Goal: Task Accomplishment & Management: Manage account settings

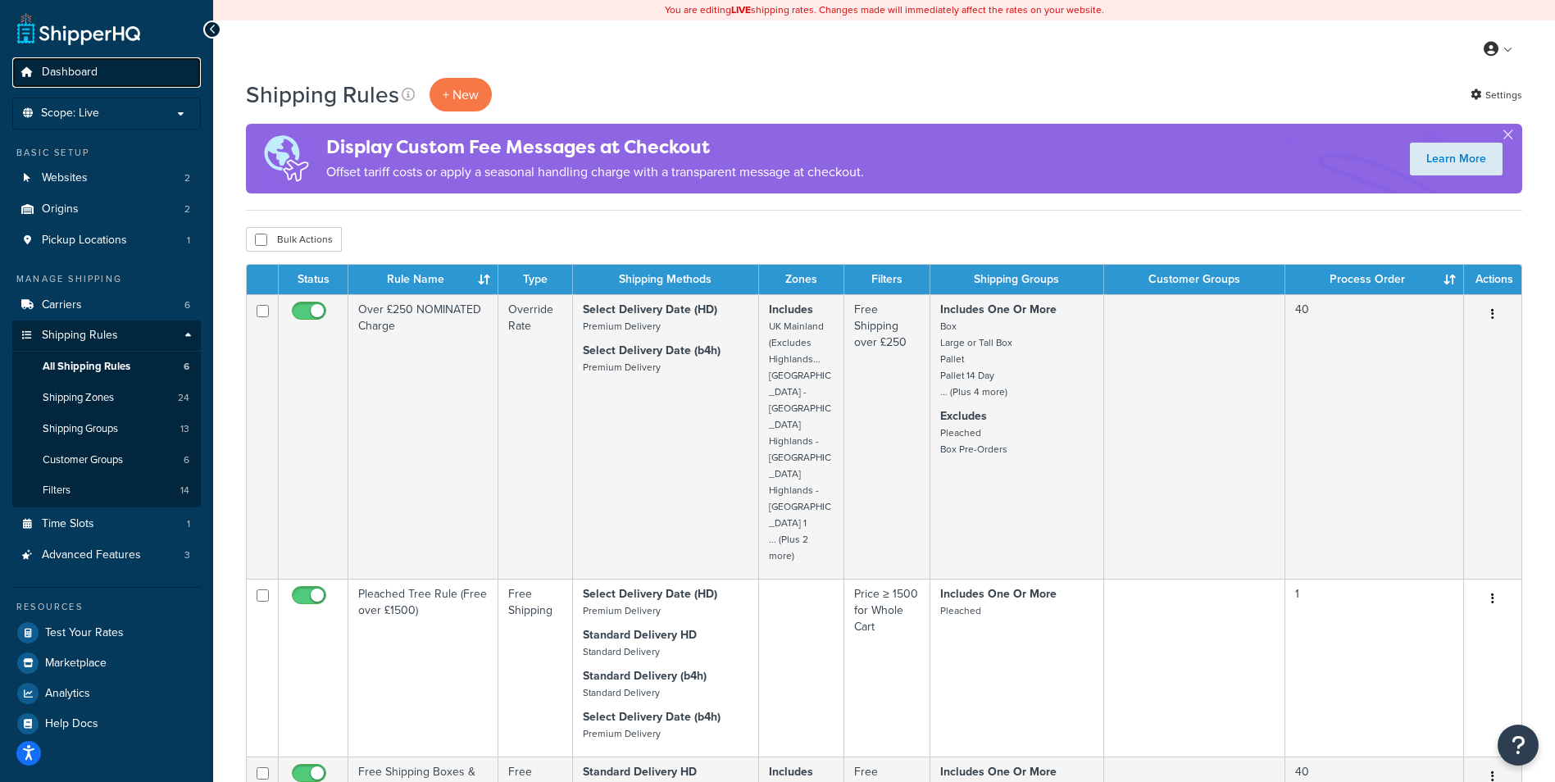
click at [72, 72] on span "Dashboard" at bounding box center [70, 73] width 56 height 14
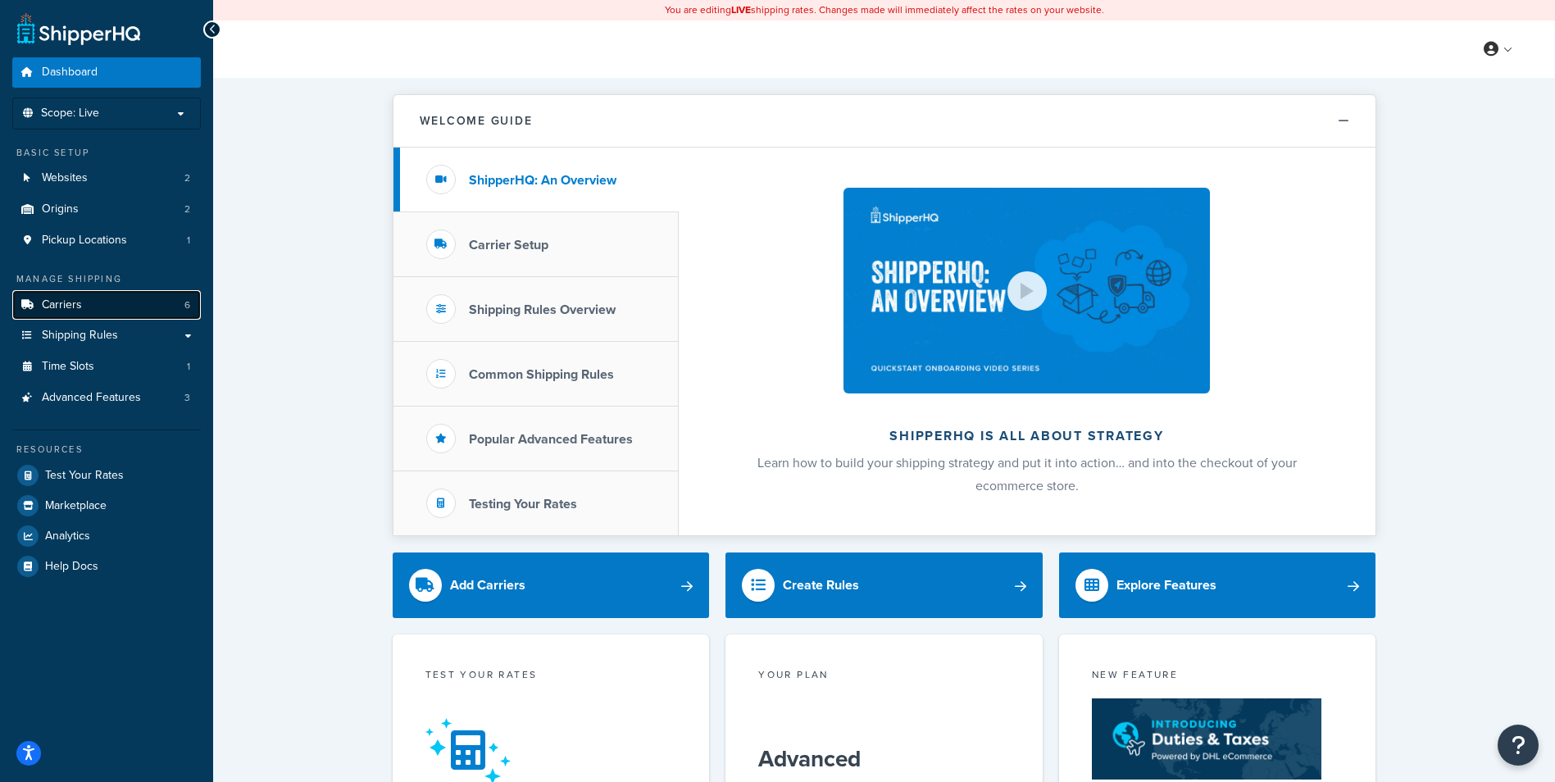
click at [76, 308] on span "Carriers" at bounding box center [62, 305] width 40 height 14
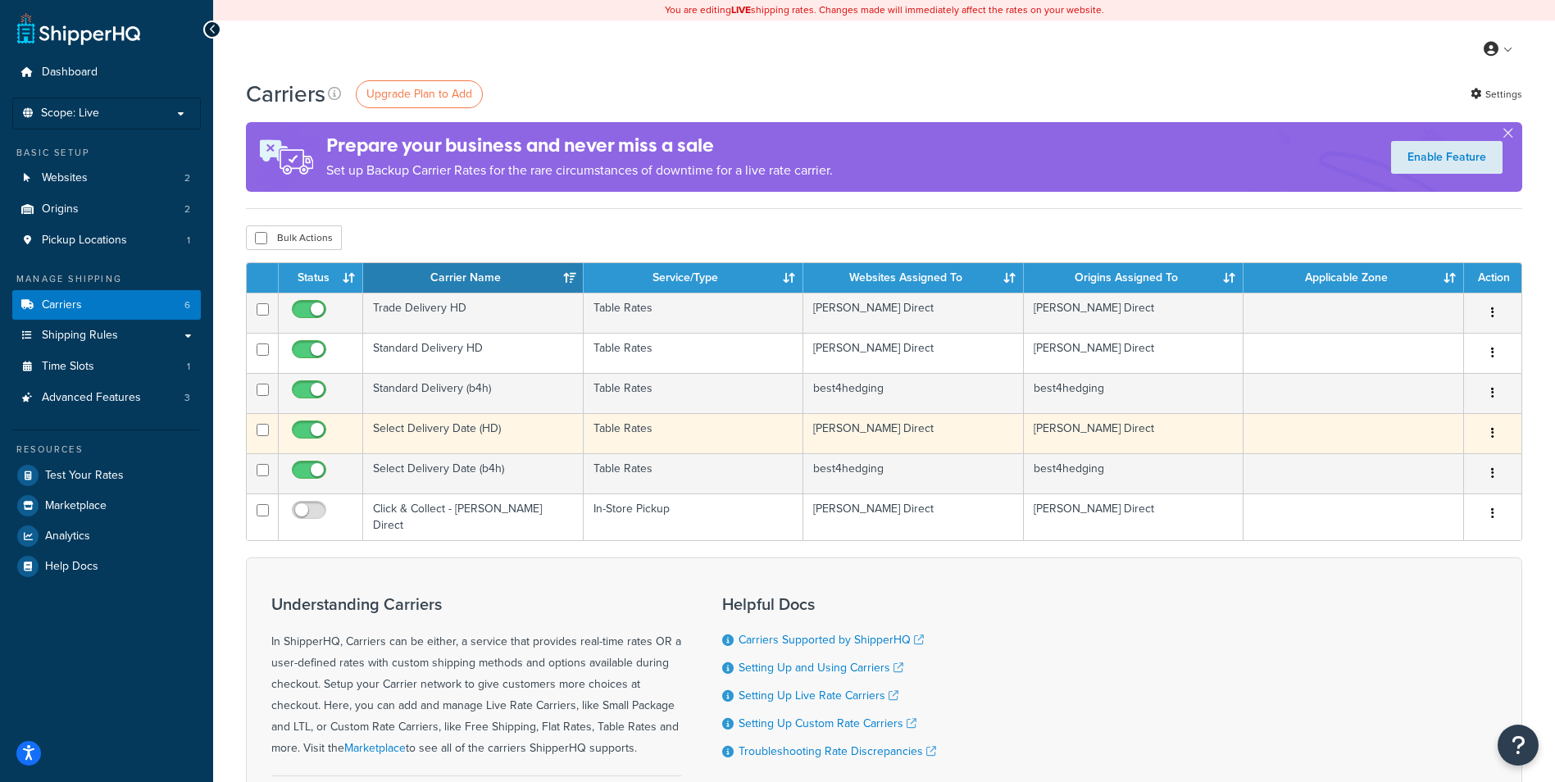
click at [427, 428] on td "Select Delivery Date (HD)" at bounding box center [473, 433] width 221 height 40
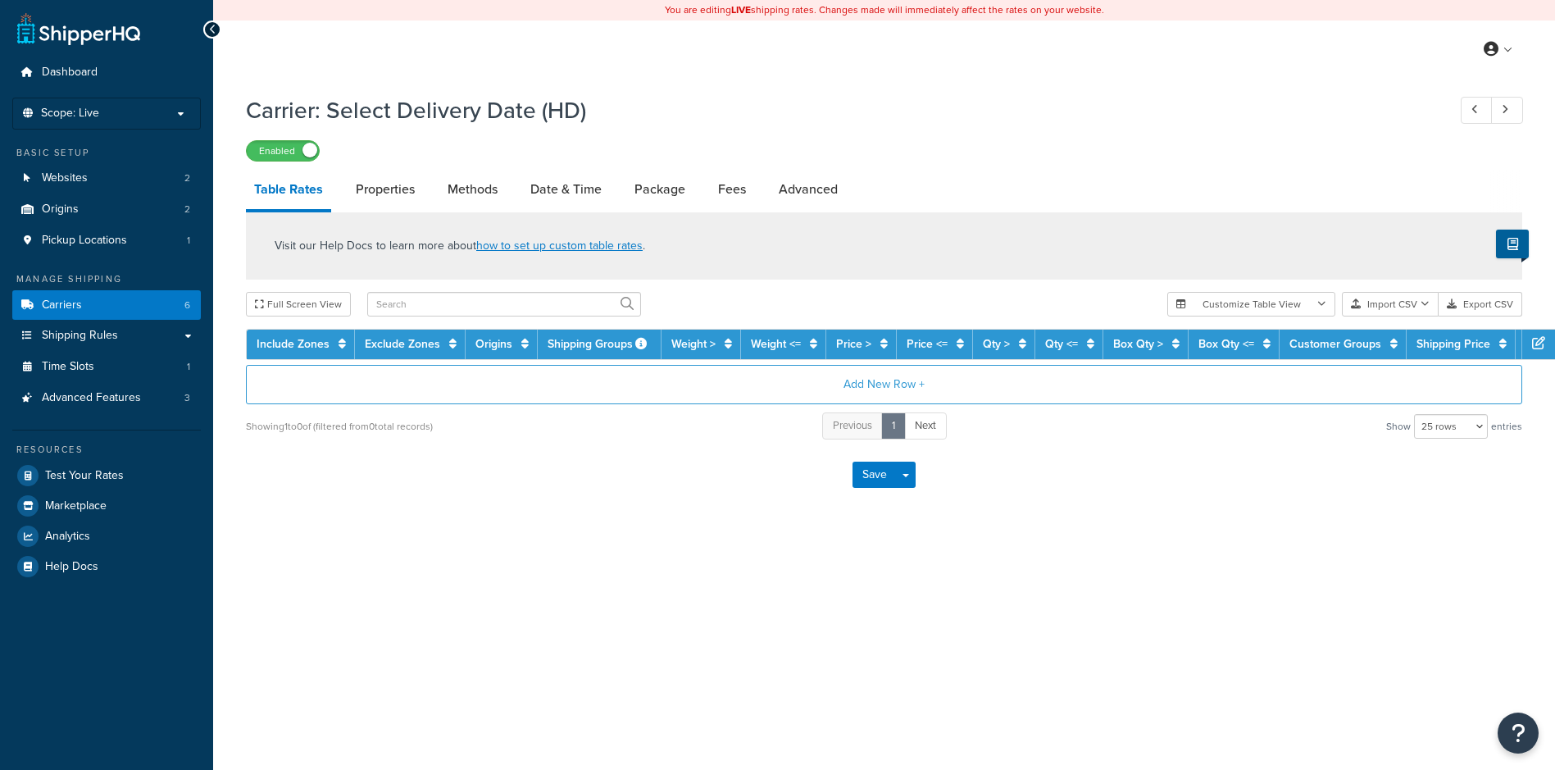
select select "25"
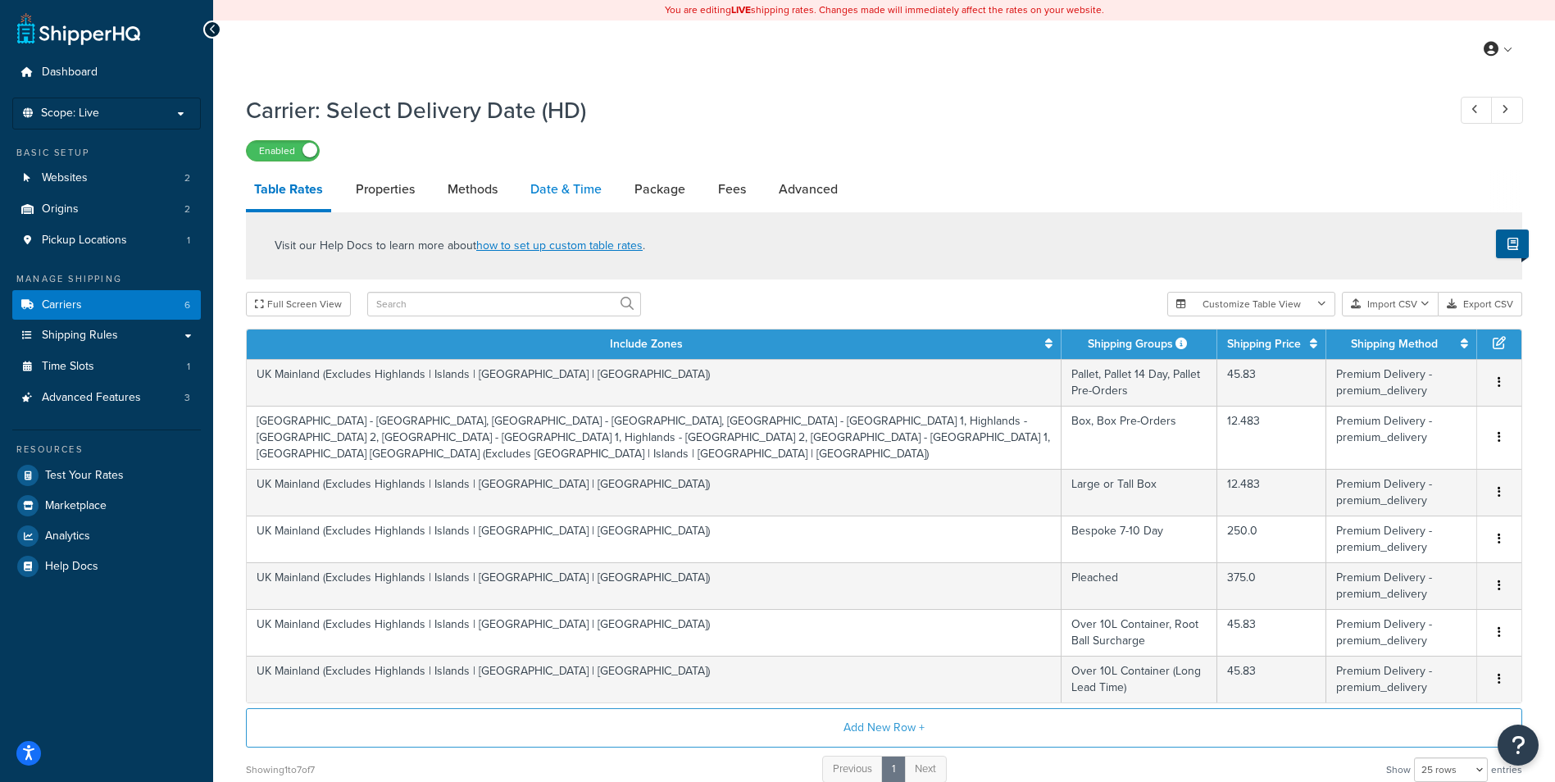
click at [575, 191] on link "Date & Time" at bounding box center [566, 189] width 88 height 39
select select "yMd"
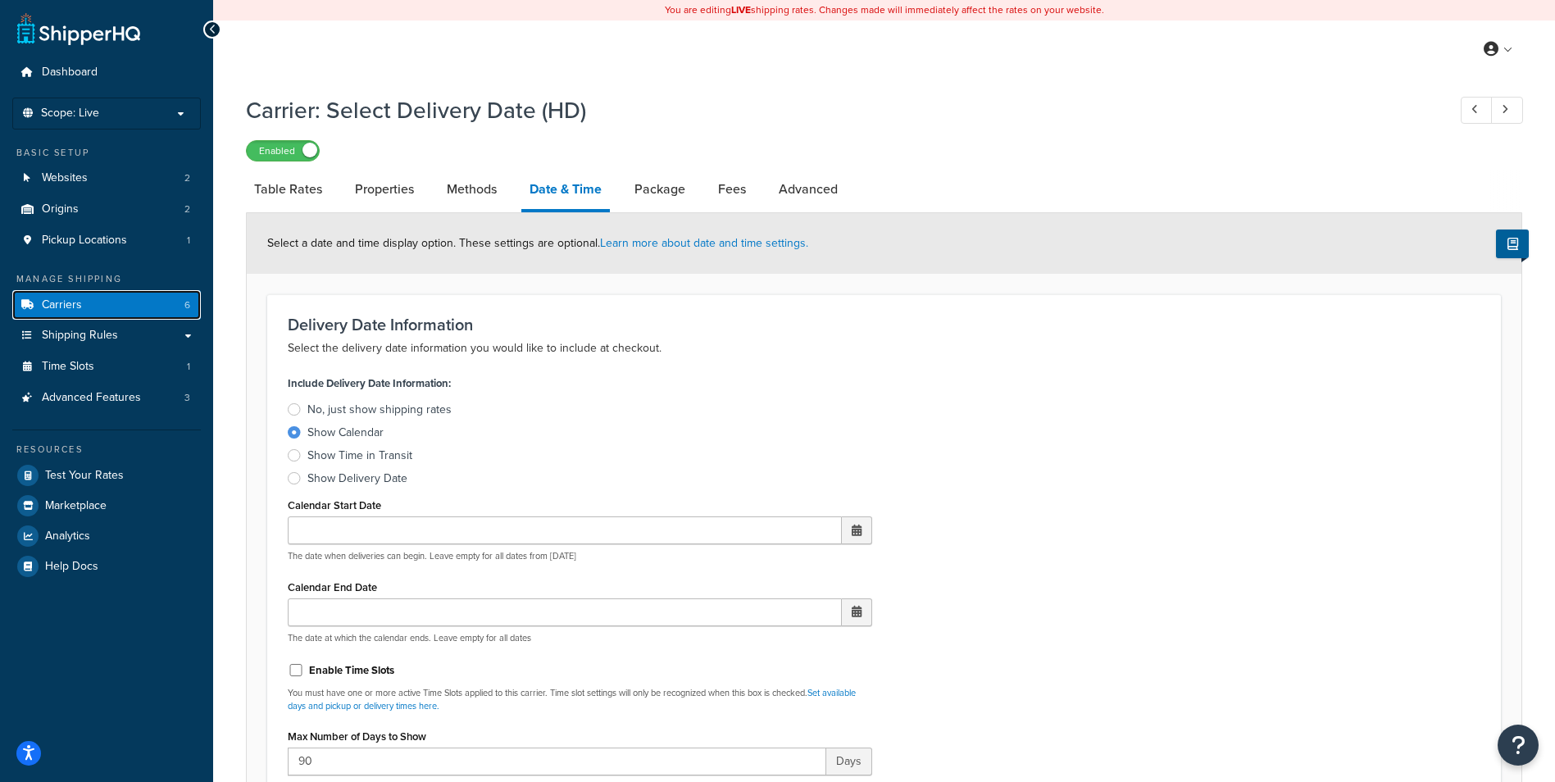
click at [92, 307] on link "Carriers 6" at bounding box center [106, 305] width 189 height 30
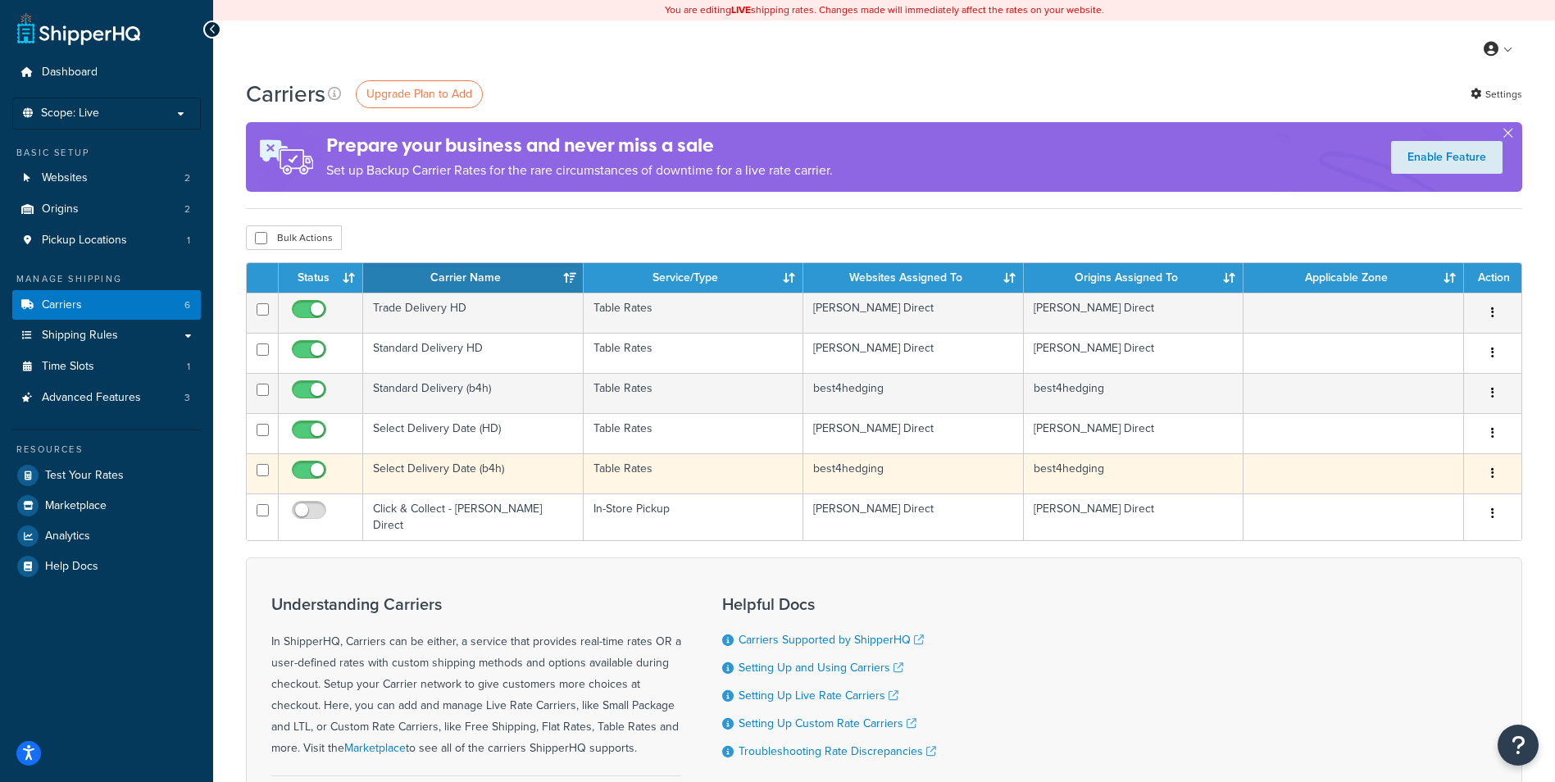
click at [439, 470] on td "Select Delivery Date (b4h)" at bounding box center [473, 473] width 221 height 40
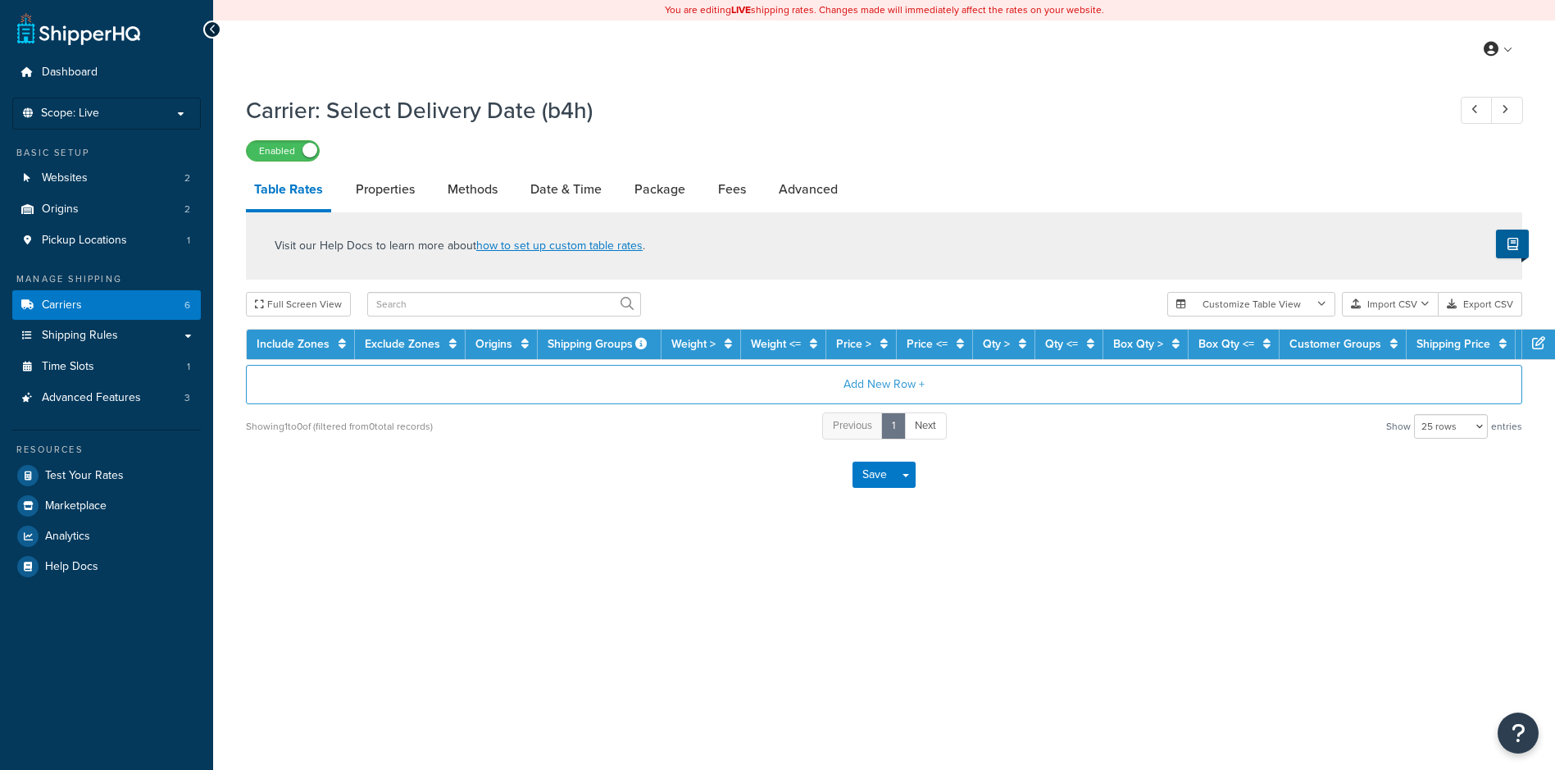
select select "25"
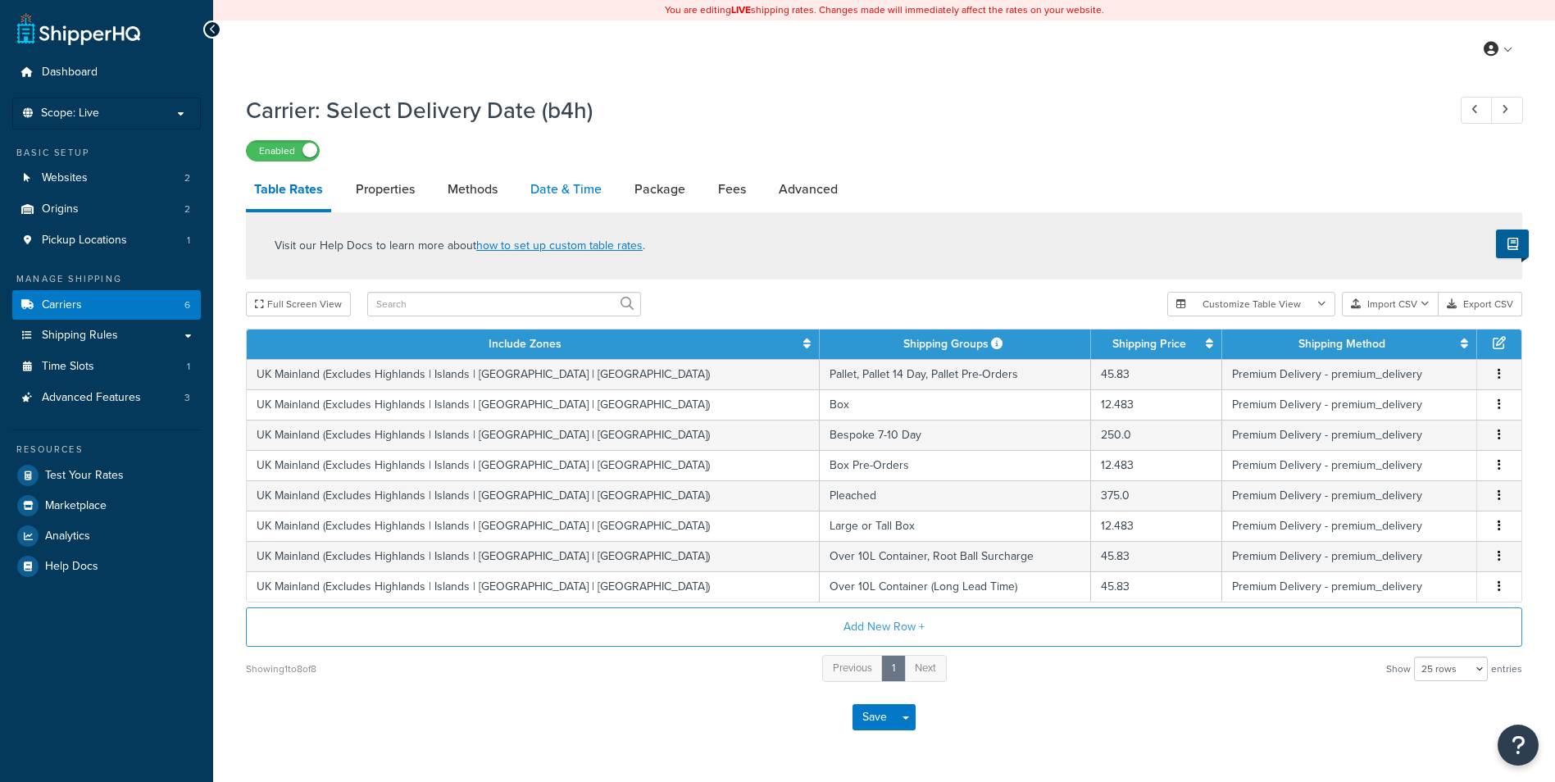
click at [576, 193] on link "Date & Time" at bounding box center [566, 189] width 88 height 39
select select "yMd"
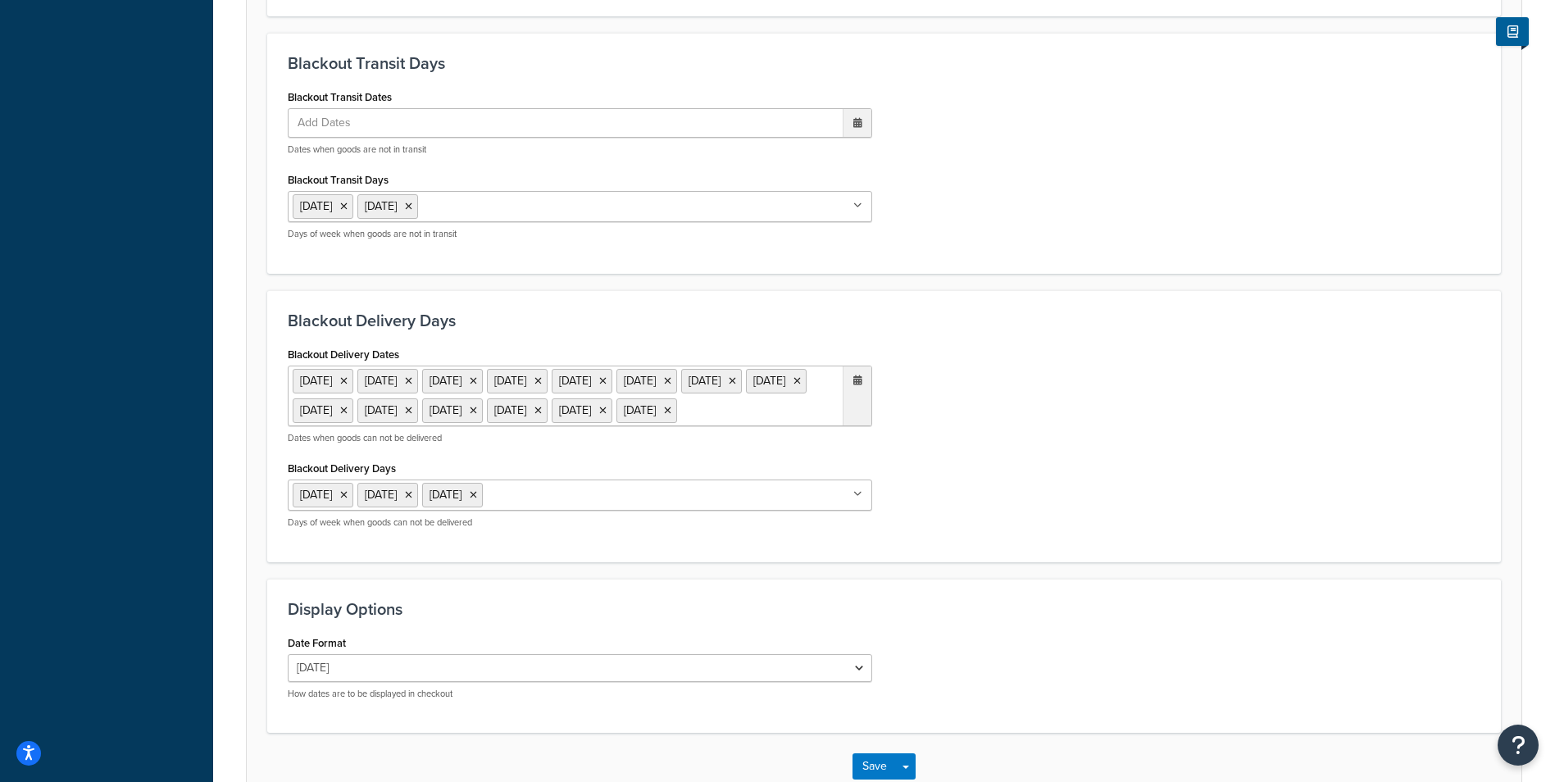
scroll to position [1148, 0]
click at [668, 426] on ul "23 Dec 2025 24 Dec 2025 25 Dec 2025 26 Dec 2025 27 Dec 2025 28 Dec 2025 29 Dec …" at bounding box center [580, 395] width 585 height 61
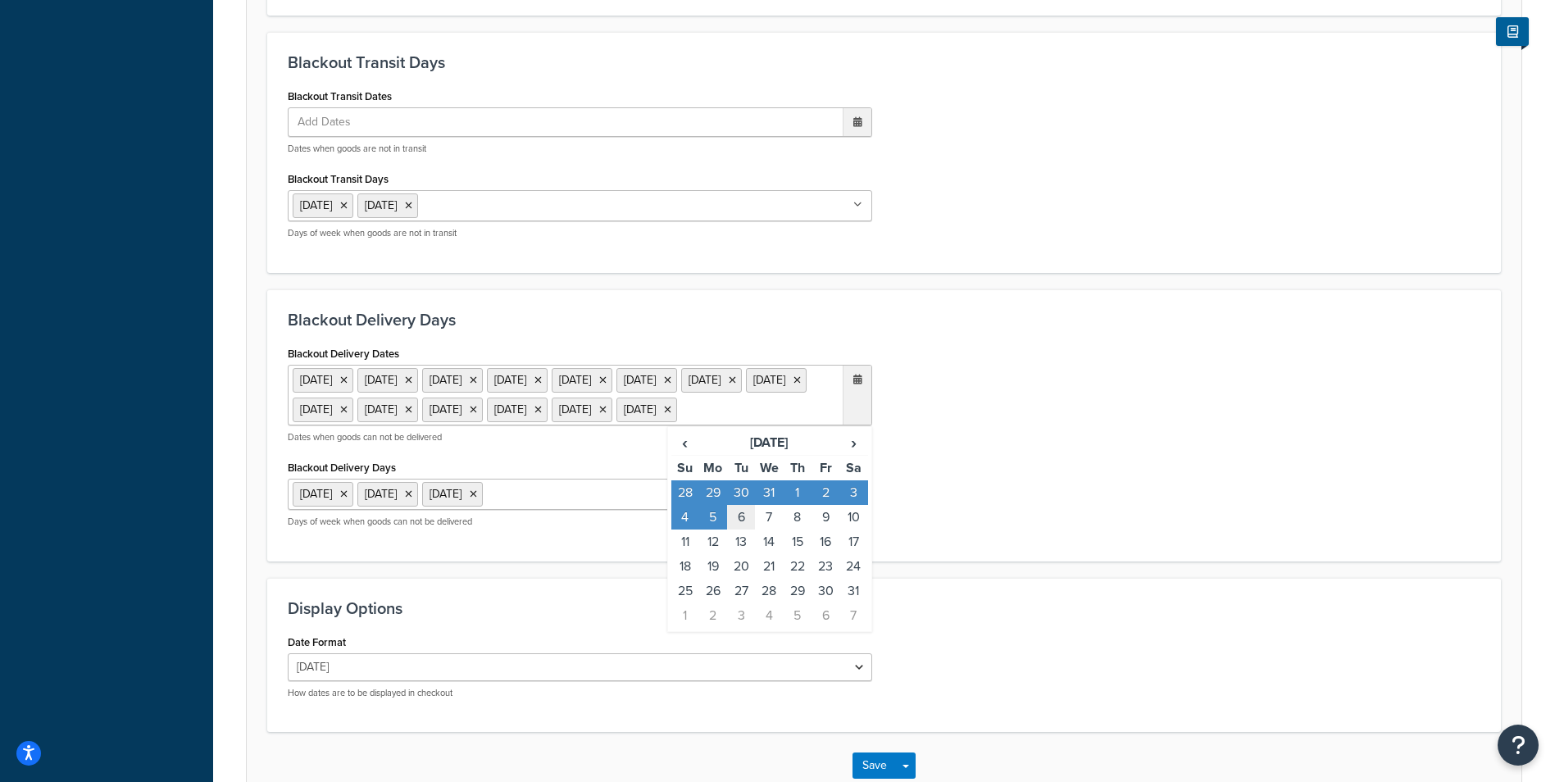
click at [737, 530] on td "6" at bounding box center [741, 517] width 28 height 25
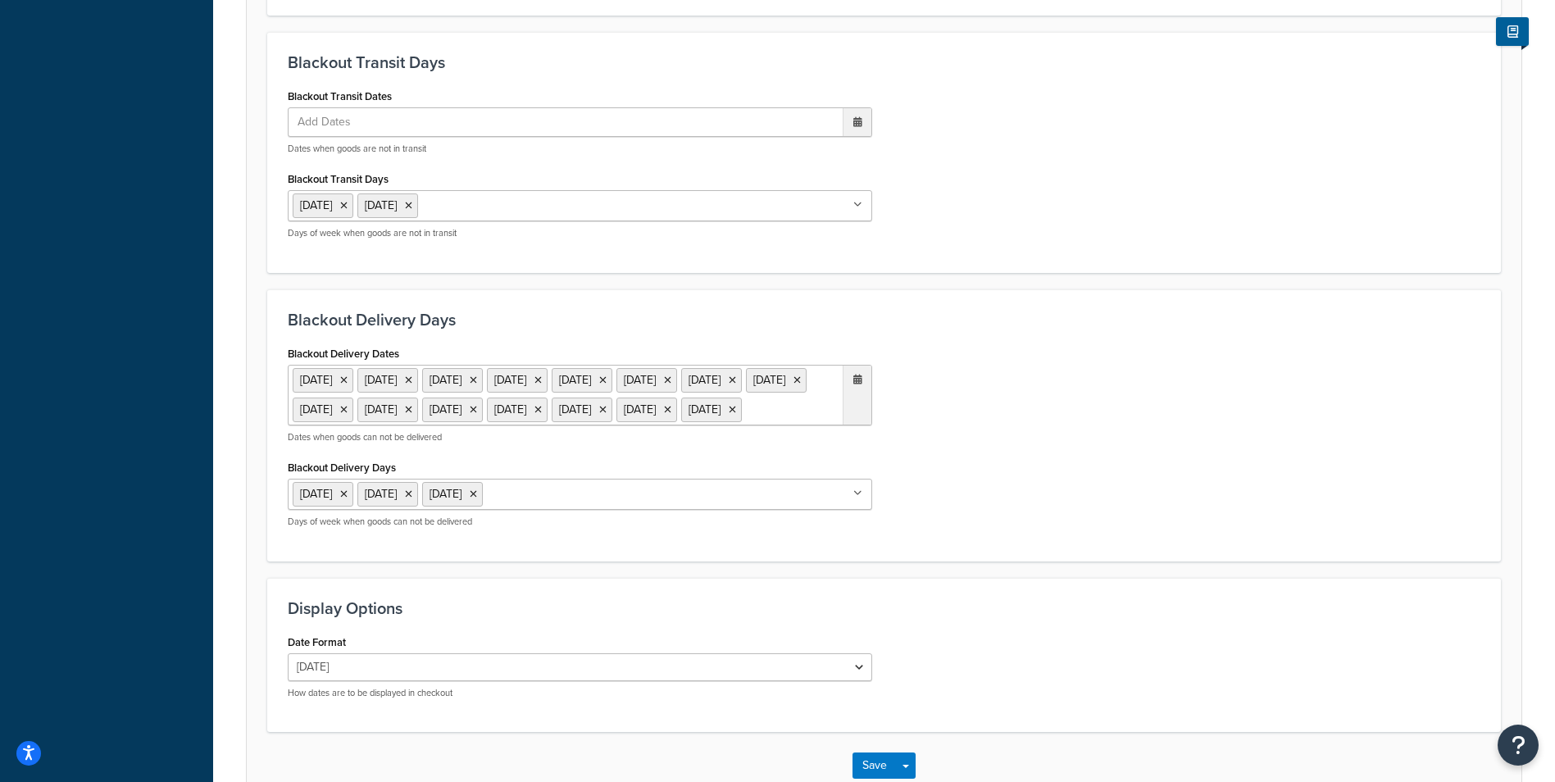
click at [1050, 514] on div "Blackout Delivery Dates 23 Dec 2025 24 Dec 2025 25 Dec 2025 26 Dec 2025 27 Dec …" at bounding box center [883, 441] width 1217 height 199
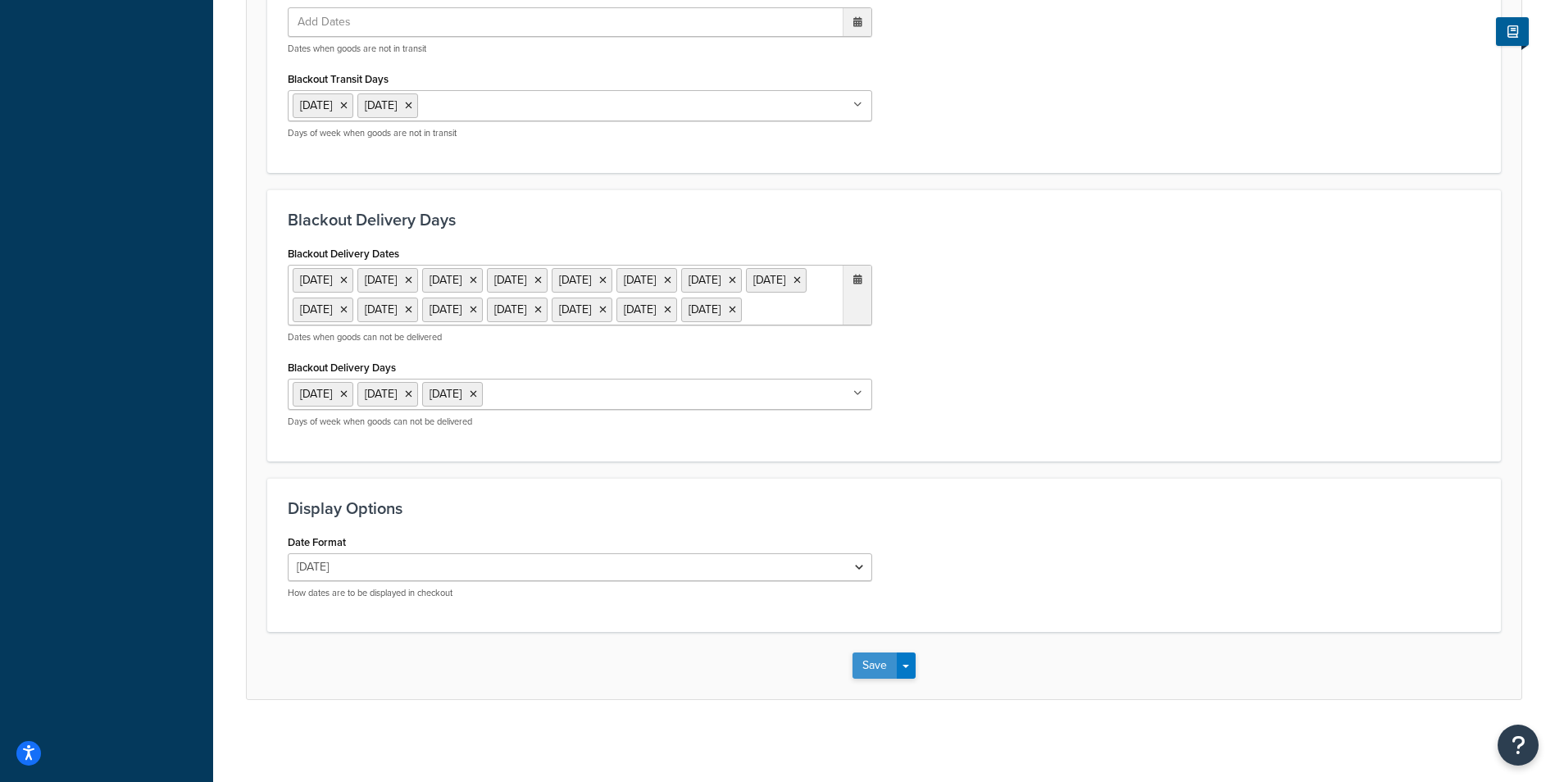
click at [881, 674] on button "Save" at bounding box center [875, 666] width 44 height 26
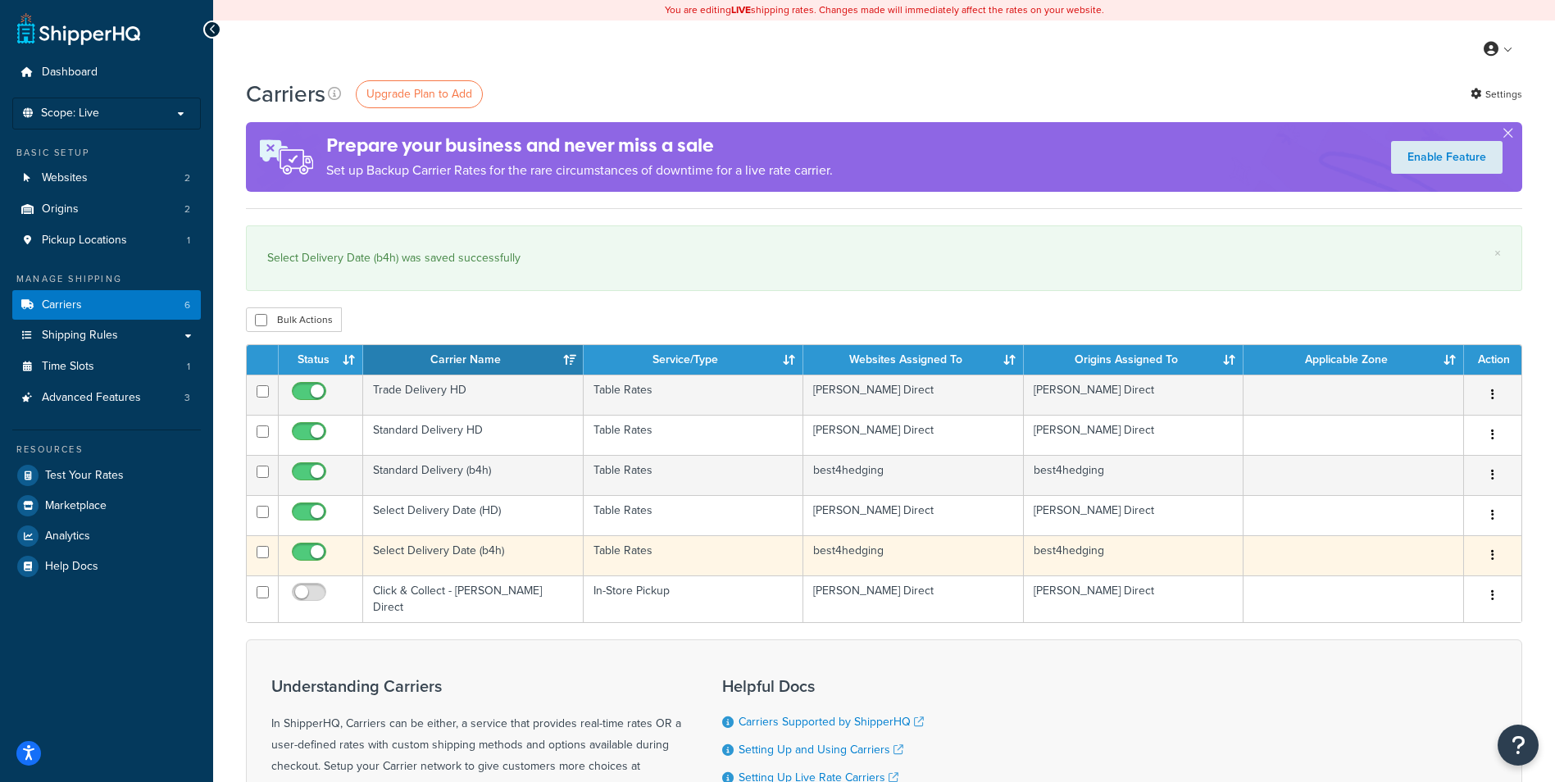
click at [416, 544] on td "Select Delivery Date (b4h)" at bounding box center [473, 555] width 221 height 40
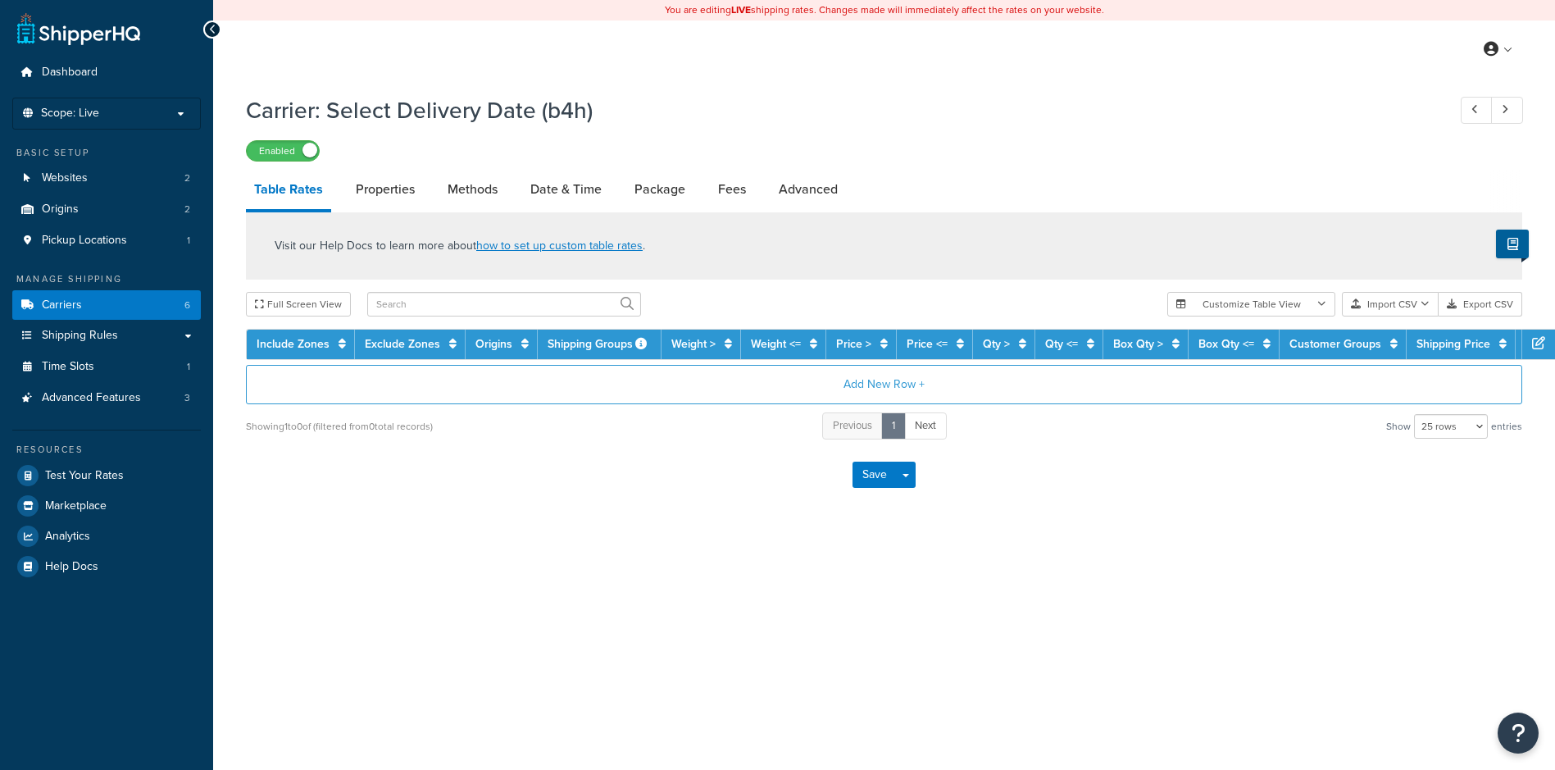
select select "25"
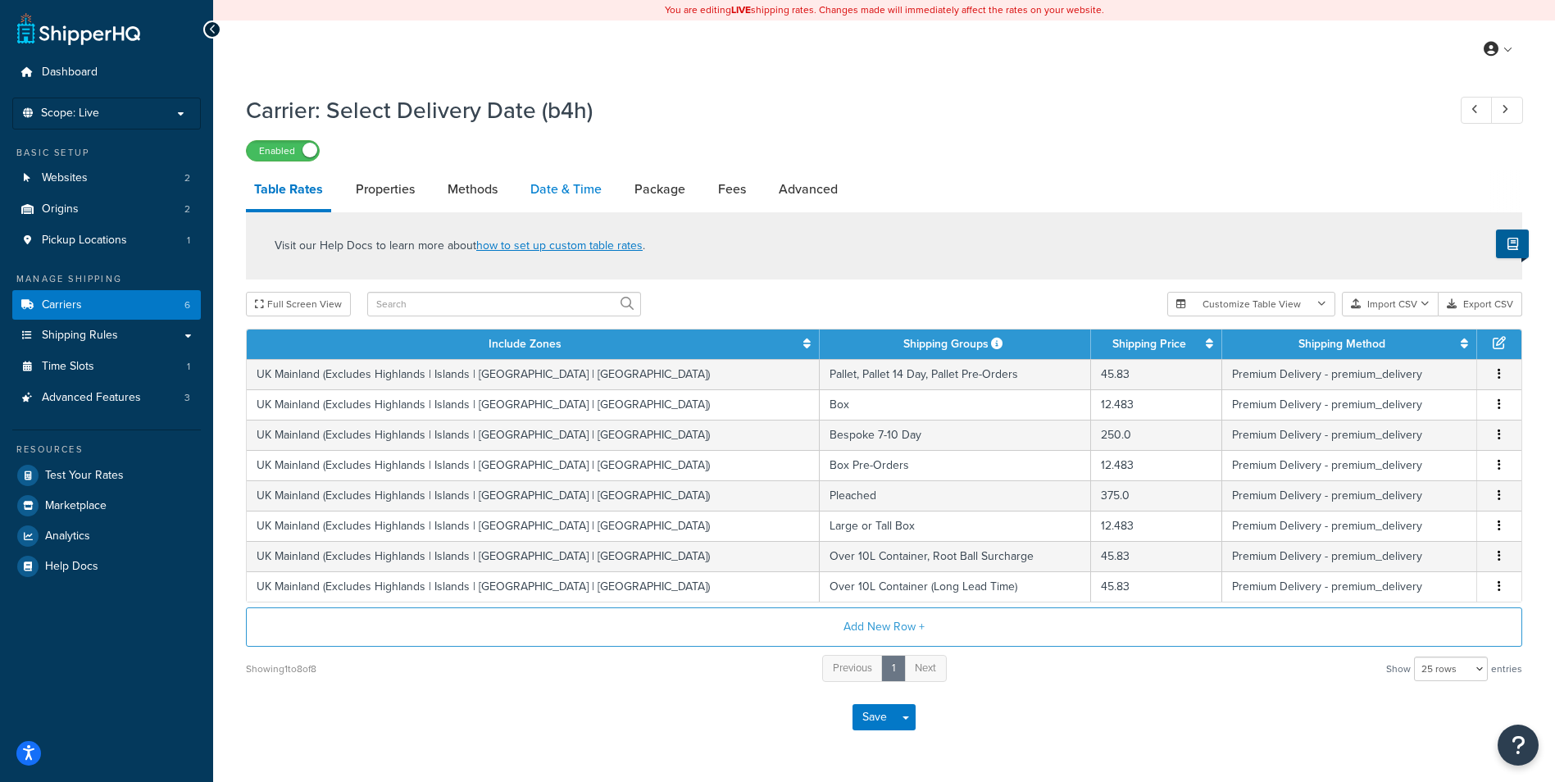
click at [580, 197] on link "Date & Time" at bounding box center [566, 189] width 88 height 39
select select "yMd"
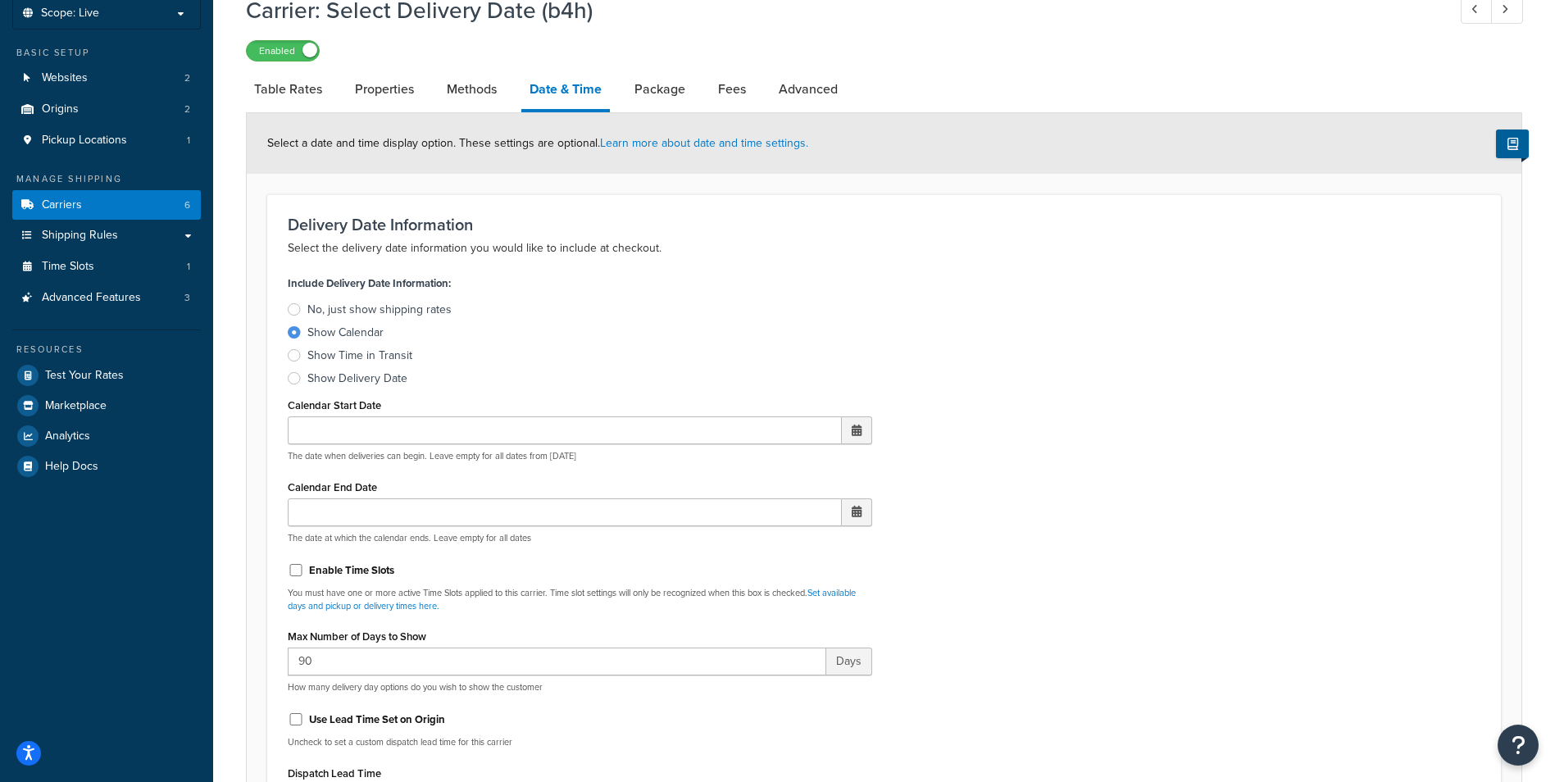
scroll to position [410, 0]
